Goal: Information Seeking & Learning: Find specific fact

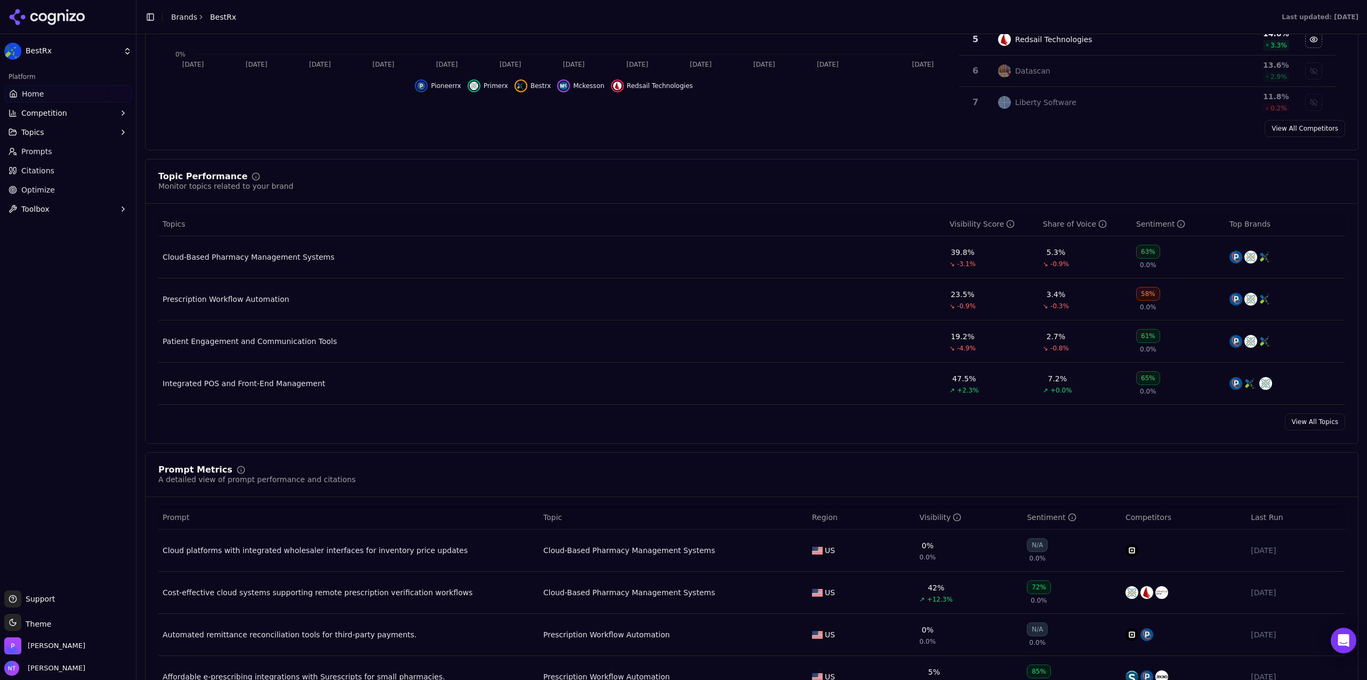
scroll to position [480, 0]
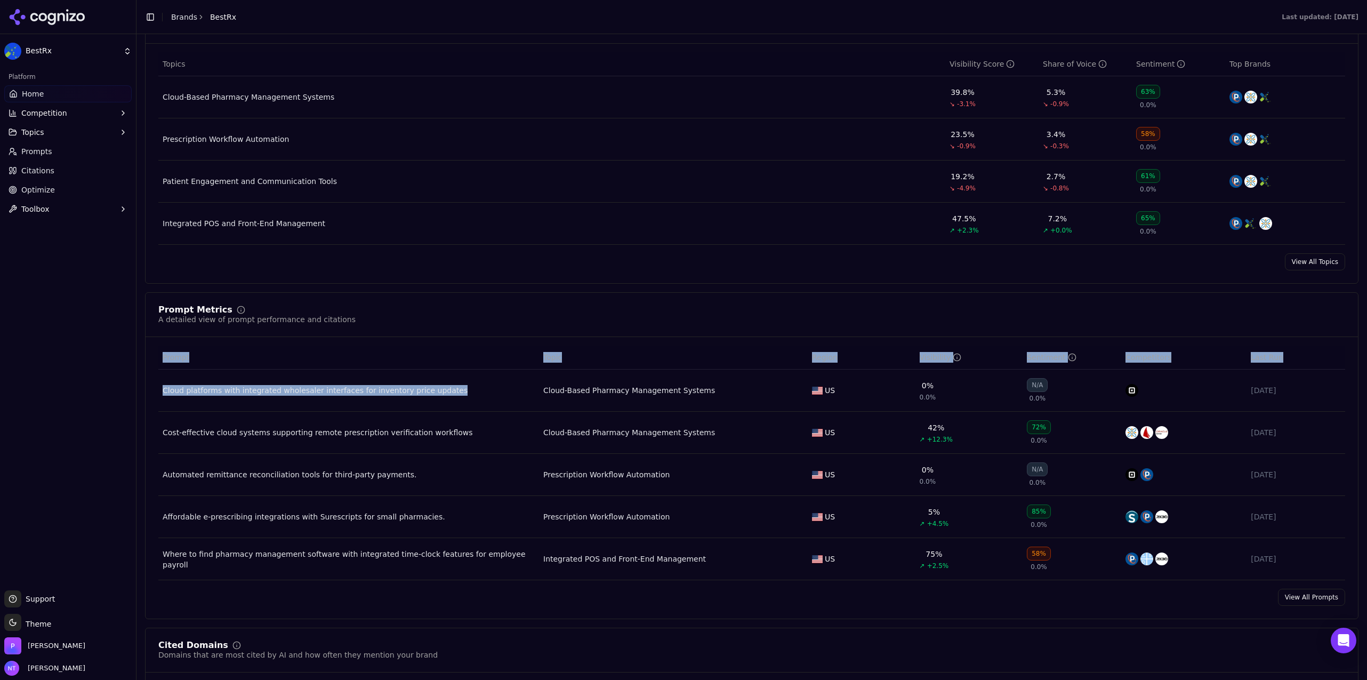
drag, startPoint x: 478, startPoint y: 401, endPoint x: 152, endPoint y: 388, distance: 325.5
click at [152, 387] on div "Prompt Topic Region Visibility Sentiment Competitors Last Run Cloud platforms w…" at bounding box center [752, 462] width 1212 height 235
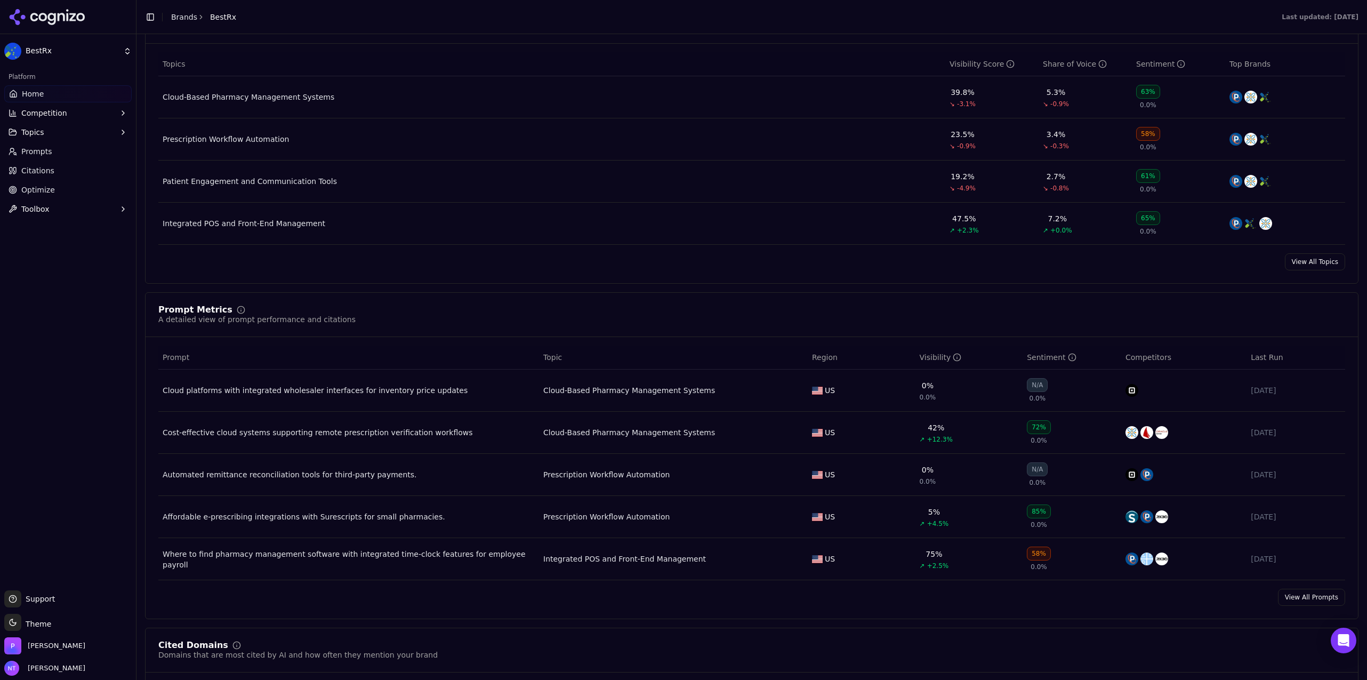
click at [453, 412] on td "Cost-effective cloud systems supporting remote prescription verification workfl…" at bounding box center [348, 433] width 381 height 42
click at [454, 412] on td "Cost-effective cloud systems supporting remote prescription verification workfl…" at bounding box center [348, 433] width 381 height 42
drag, startPoint x: 472, startPoint y: 404, endPoint x: 292, endPoint y: 392, distance: 180.6
click at [301, 392] on td "Cloud platforms with integrated wholesaler interfaces for inventory price updat…" at bounding box center [348, 390] width 381 height 42
click at [415, 404] on td "Cloud platforms with integrated wholesaler interfaces for inventory price updat…" at bounding box center [348, 390] width 381 height 42
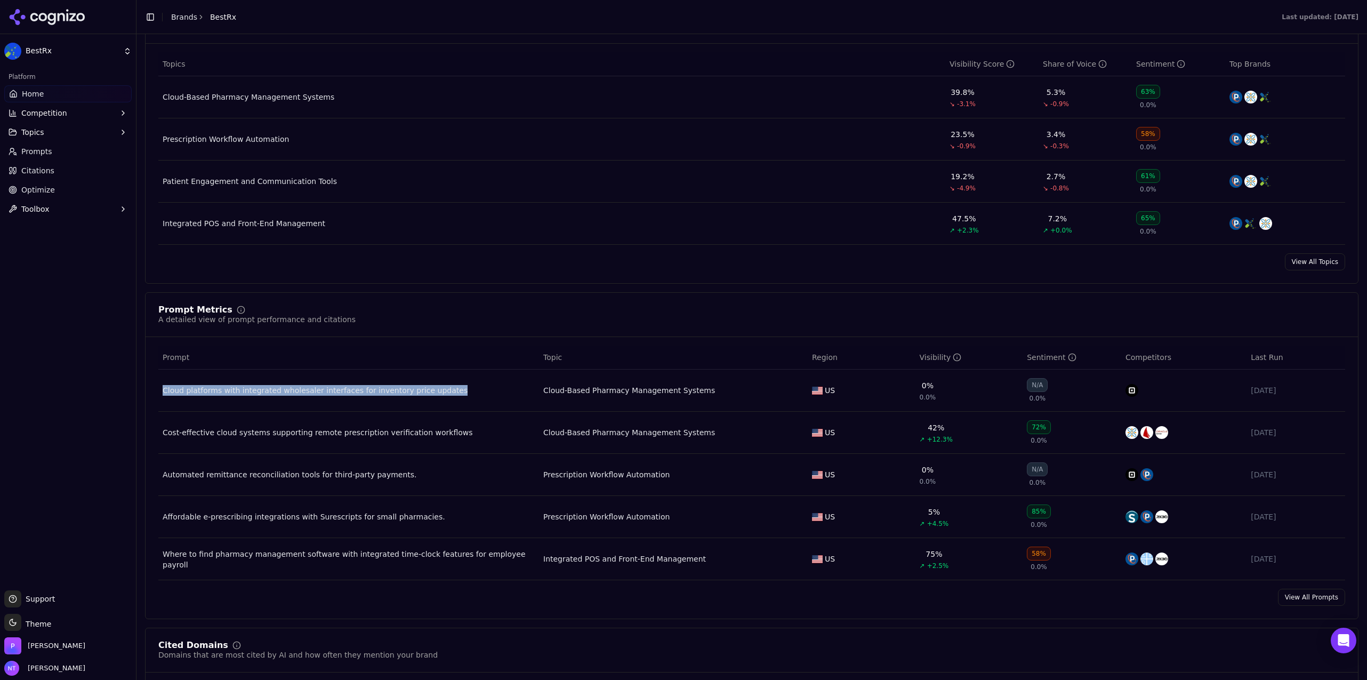
drag, startPoint x: 458, startPoint y: 405, endPoint x: 163, endPoint y: 390, distance: 295.7
click at [163, 390] on td "Cloud platforms with integrated wholesaler interfaces for inventory price updat…" at bounding box center [348, 390] width 381 height 42
copy div "Cloud platforms with integrated wholesaler interfaces for inventory price updat…"
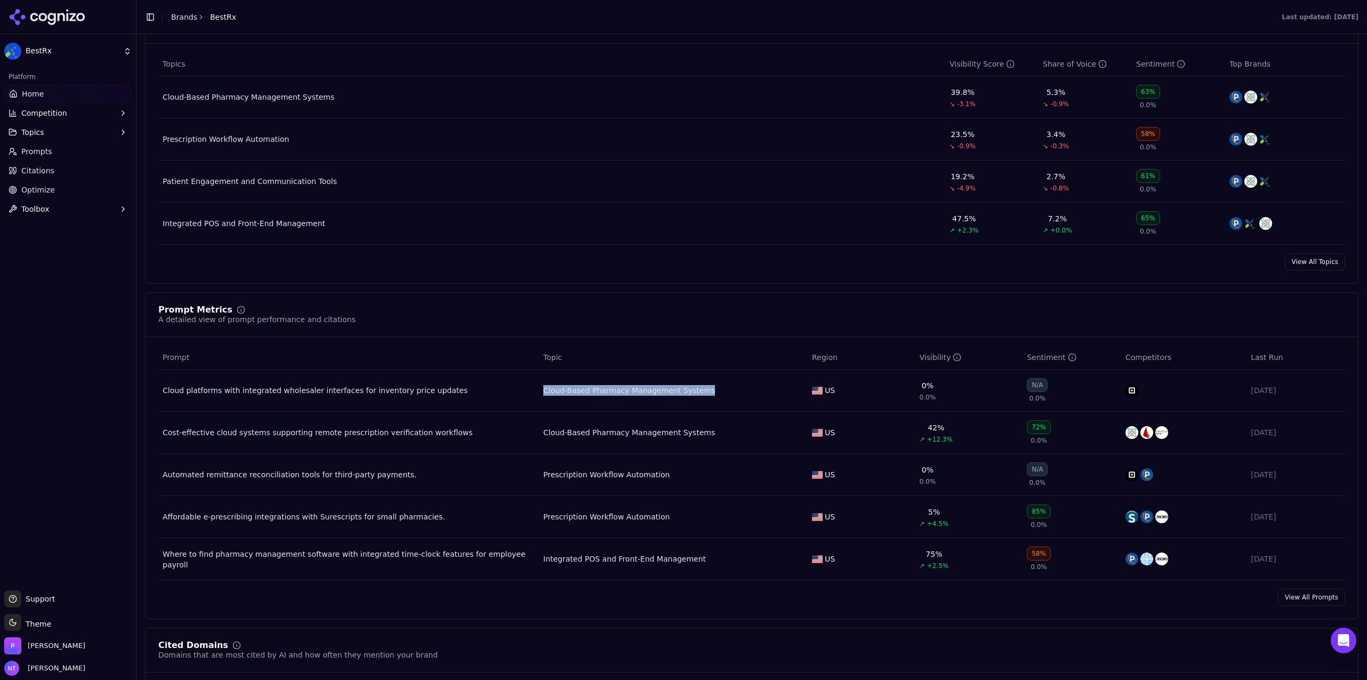
drag, startPoint x: 705, startPoint y: 398, endPoint x: 538, endPoint y: 391, distance: 166.5
click at [539, 391] on td "Cloud-Based Pharmacy Management Systems" at bounding box center [673, 390] width 269 height 42
copy div "Cloud-Based Pharmacy Management Systems"
drag, startPoint x: 682, startPoint y: 483, endPoint x: 538, endPoint y: 474, distance: 144.2
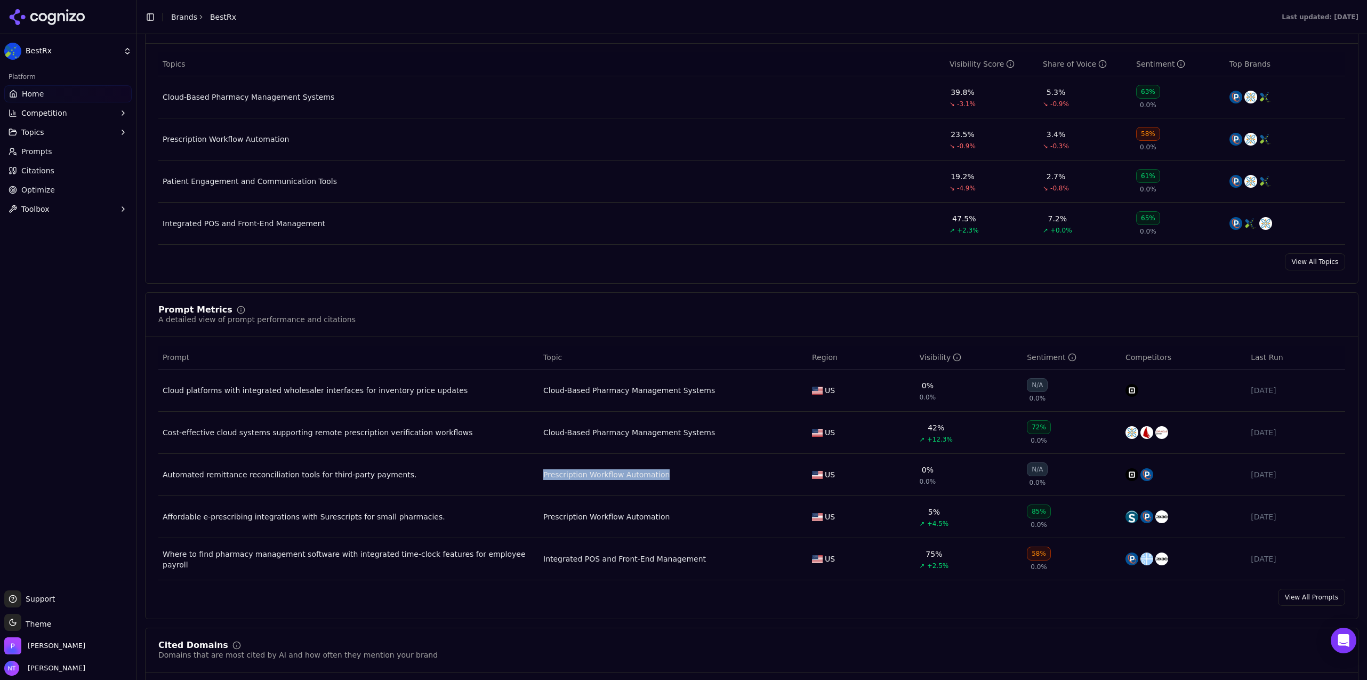
click at [539, 474] on td "Prescription Workflow Automation" at bounding box center [673, 475] width 269 height 42
copy div "Prescription Workflow Automation"
drag, startPoint x: 744, startPoint y: 403, endPoint x: 533, endPoint y: 390, distance: 211.0
click at [533, 390] on tr "Cloud platforms with integrated wholesaler interfaces for inventory price updat…" at bounding box center [751, 390] width 1187 height 42
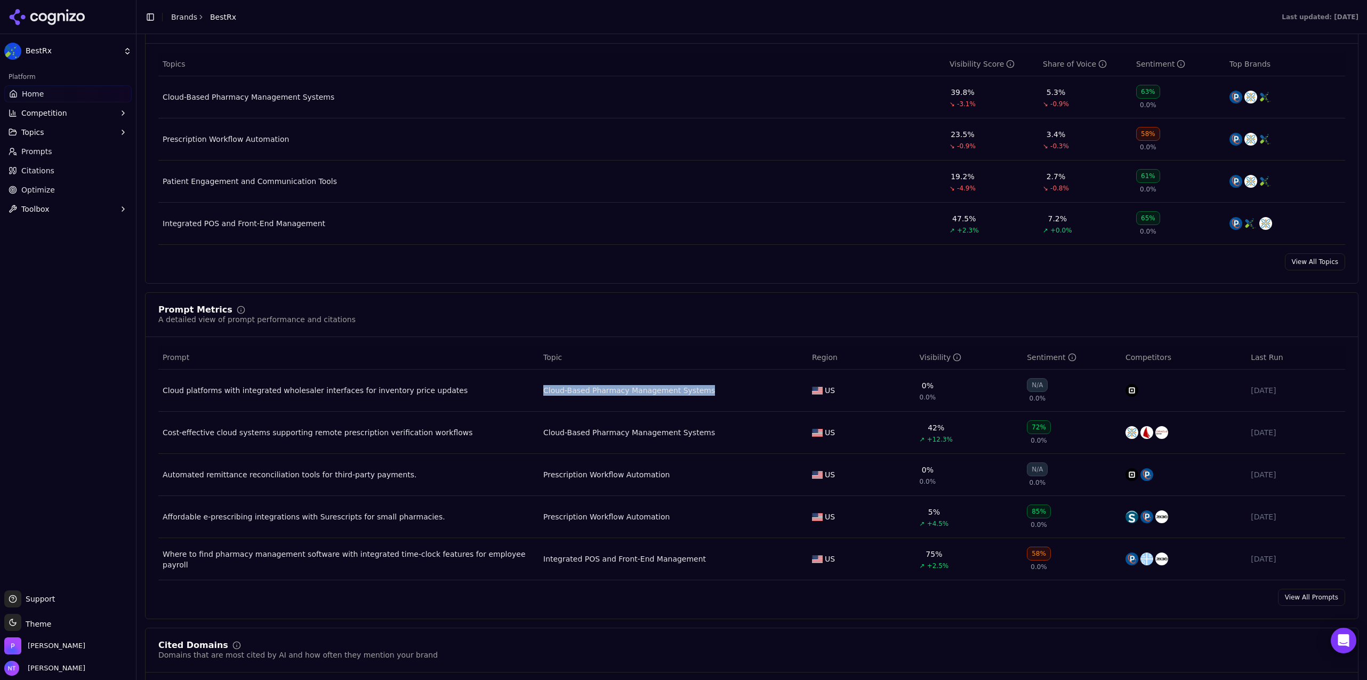
copy tr "Cloud-Based Pharmacy Management Systems"
click at [454, 352] on div "Prompt" at bounding box center [349, 357] width 372 height 11
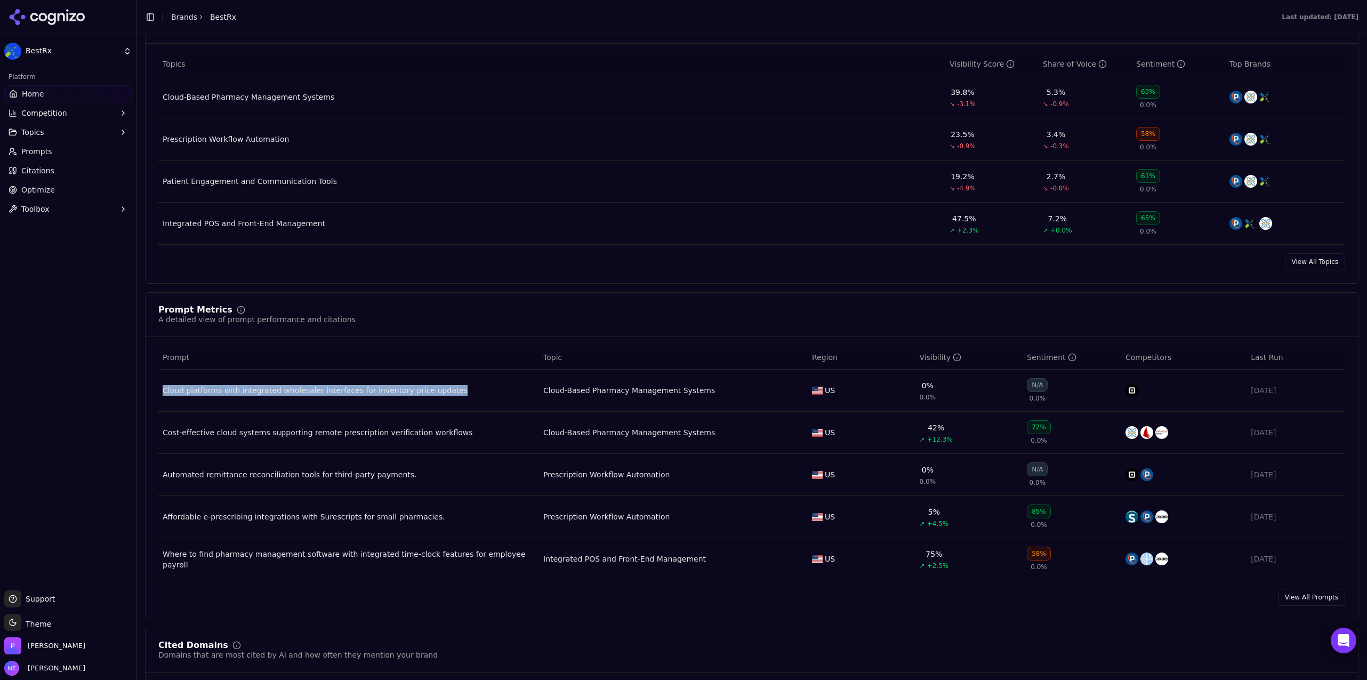
drag, startPoint x: 449, startPoint y: 394, endPoint x: 429, endPoint y: 382, distance: 23.9
click at [429, 382] on td "Cloud platforms with integrated wholesaler interfaces for inventory price updat…" at bounding box center [348, 390] width 381 height 42
copy div "Cloud platforms with integrated wholesaler interfaces for inventory price updat…"
